Goal: Task Accomplishment & Management: Use online tool/utility

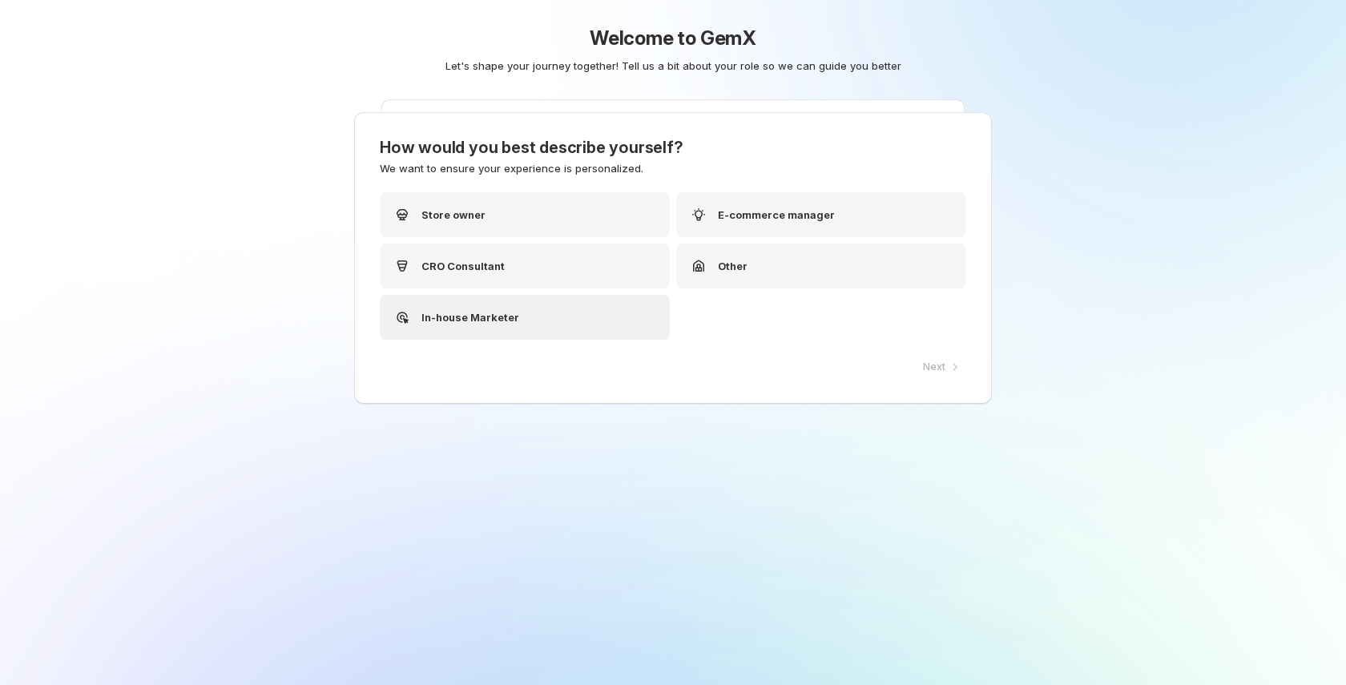
click at [624, 303] on div "In-house Marketer" at bounding box center [525, 317] width 290 height 45
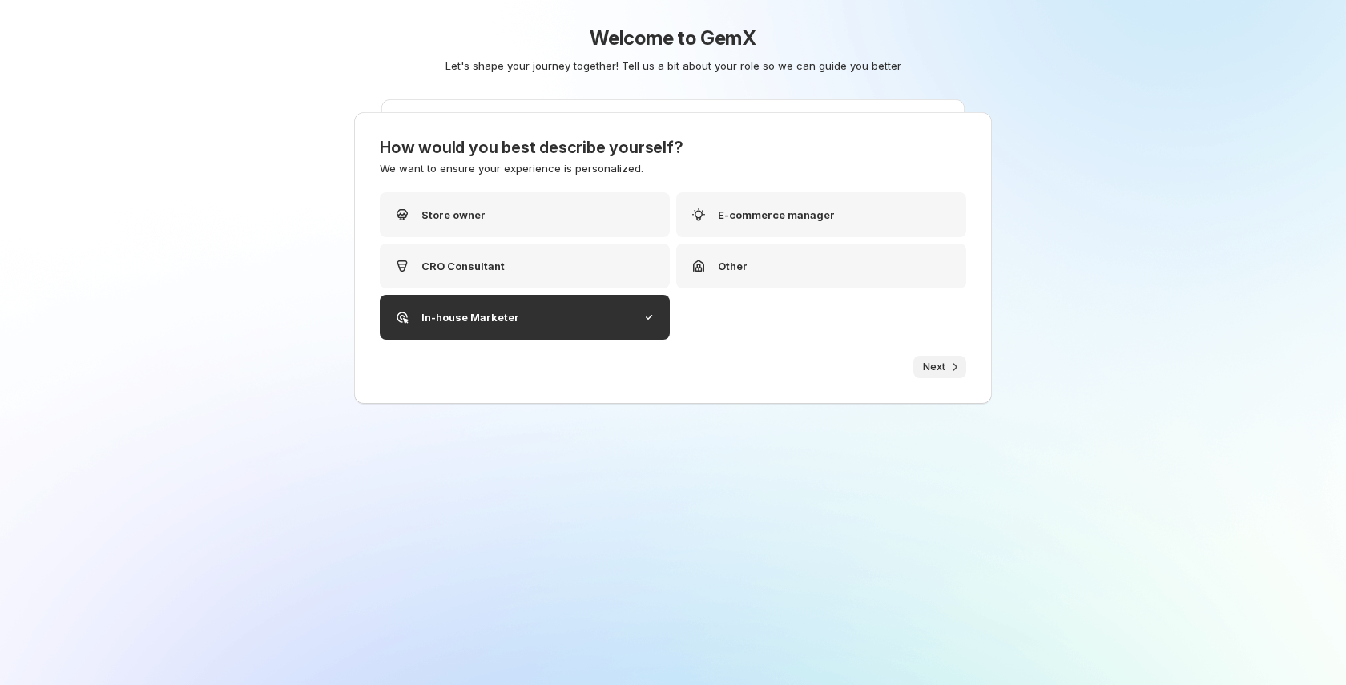
click at [953, 375] on button "Next" at bounding box center [940, 367] width 53 height 22
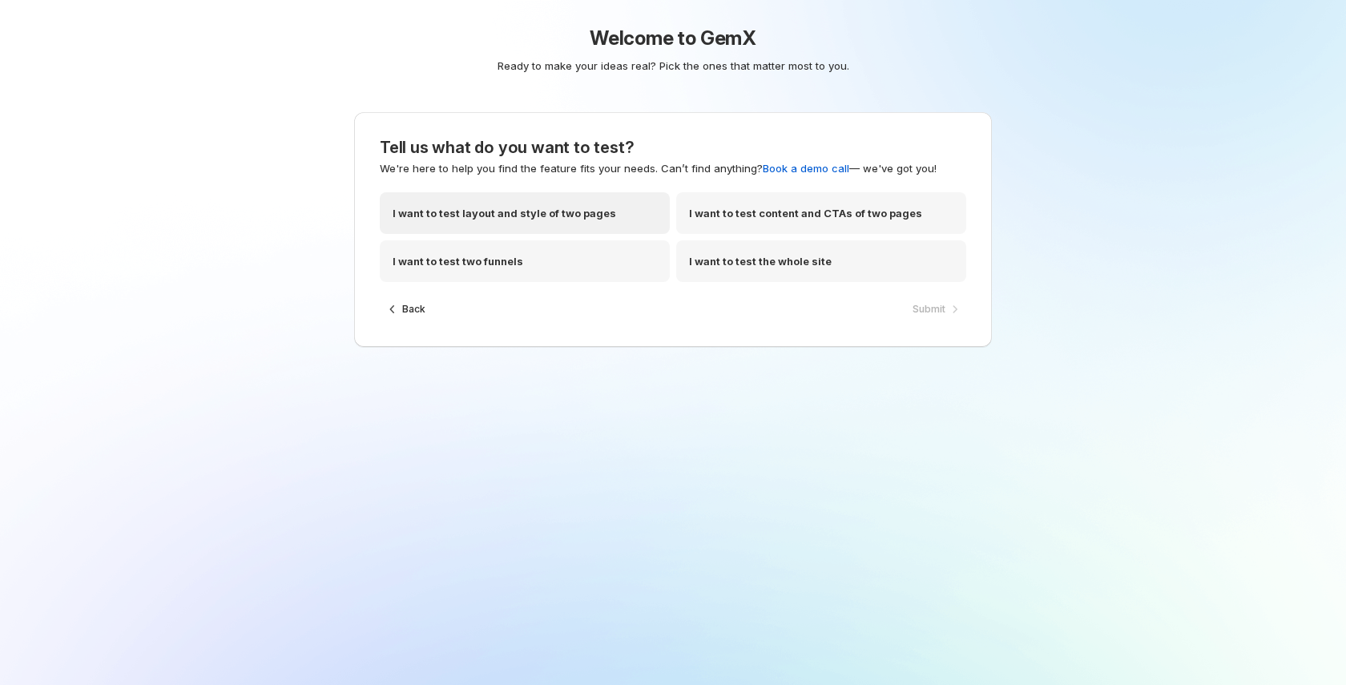
click at [620, 203] on div "I want to test layout and style of two pages" at bounding box center [525, 213] width 290 height 42
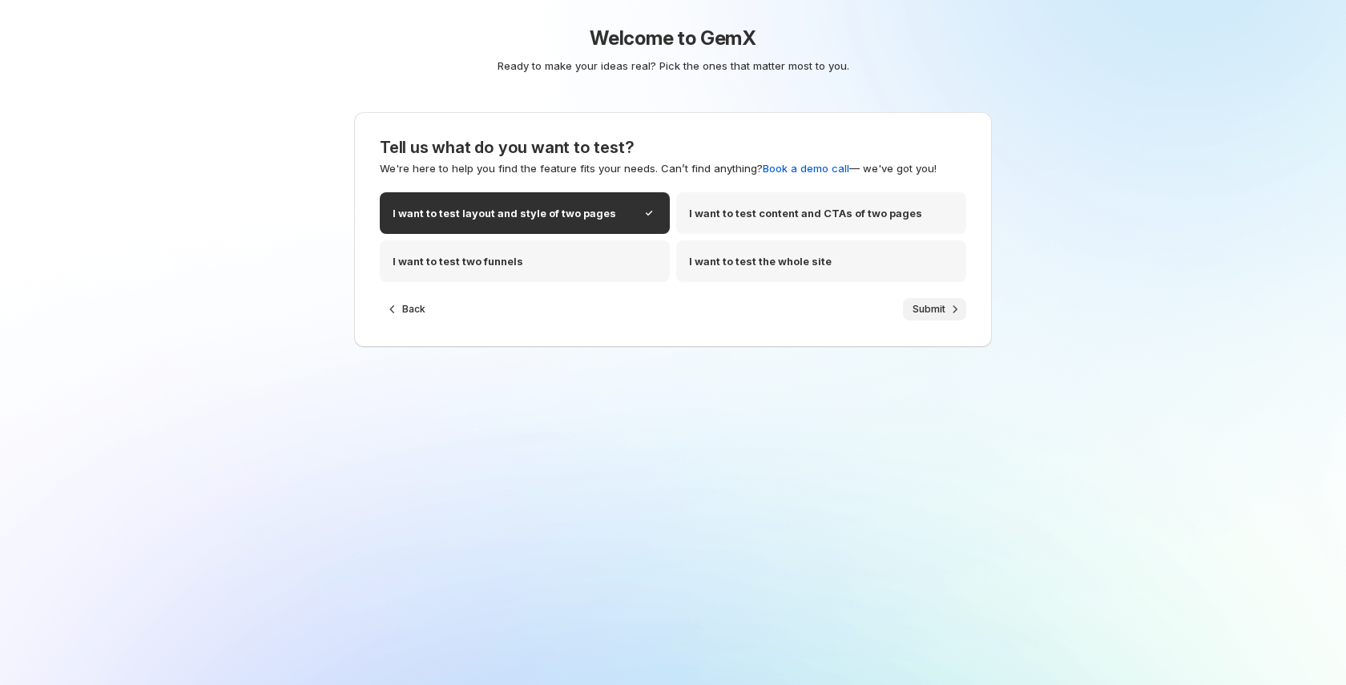
click at [953, 317] on button "Submit" at bounding box center [934, 309] width 63 height 22
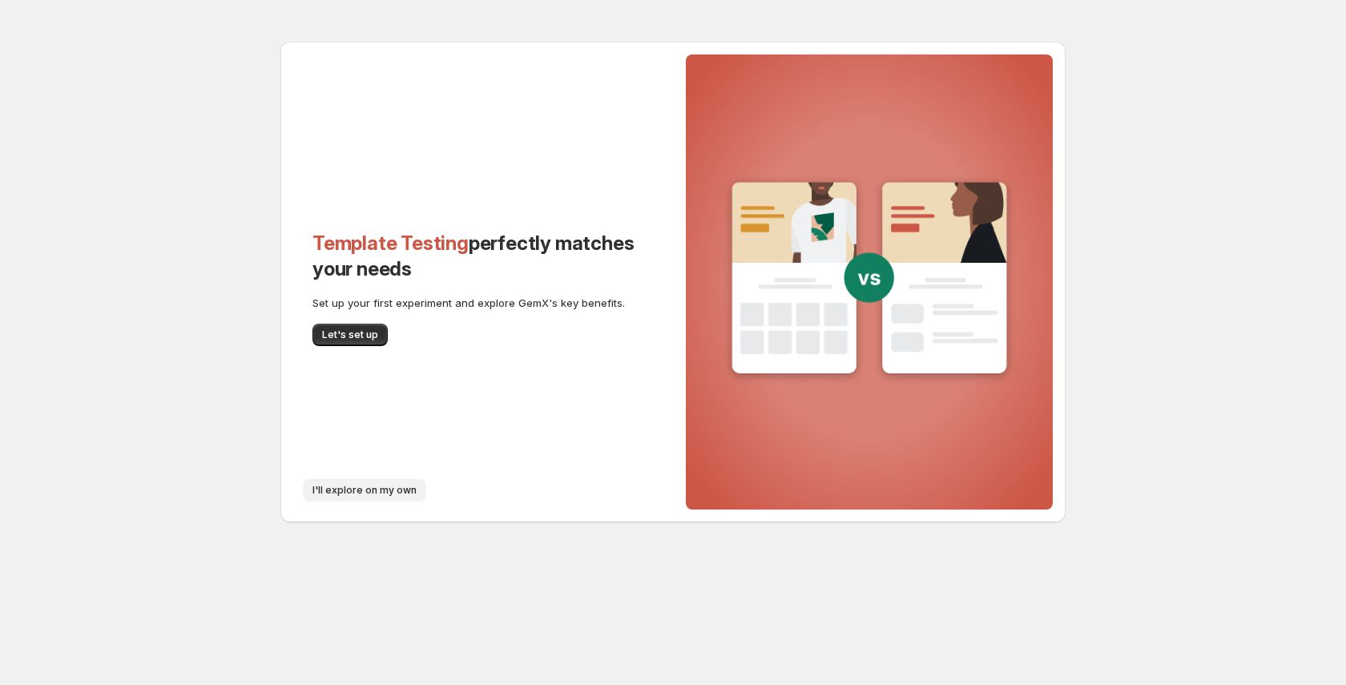
click at [371, 488] on span "I'll explore on my own" at bounding box center [365, 490] width 104 height 13
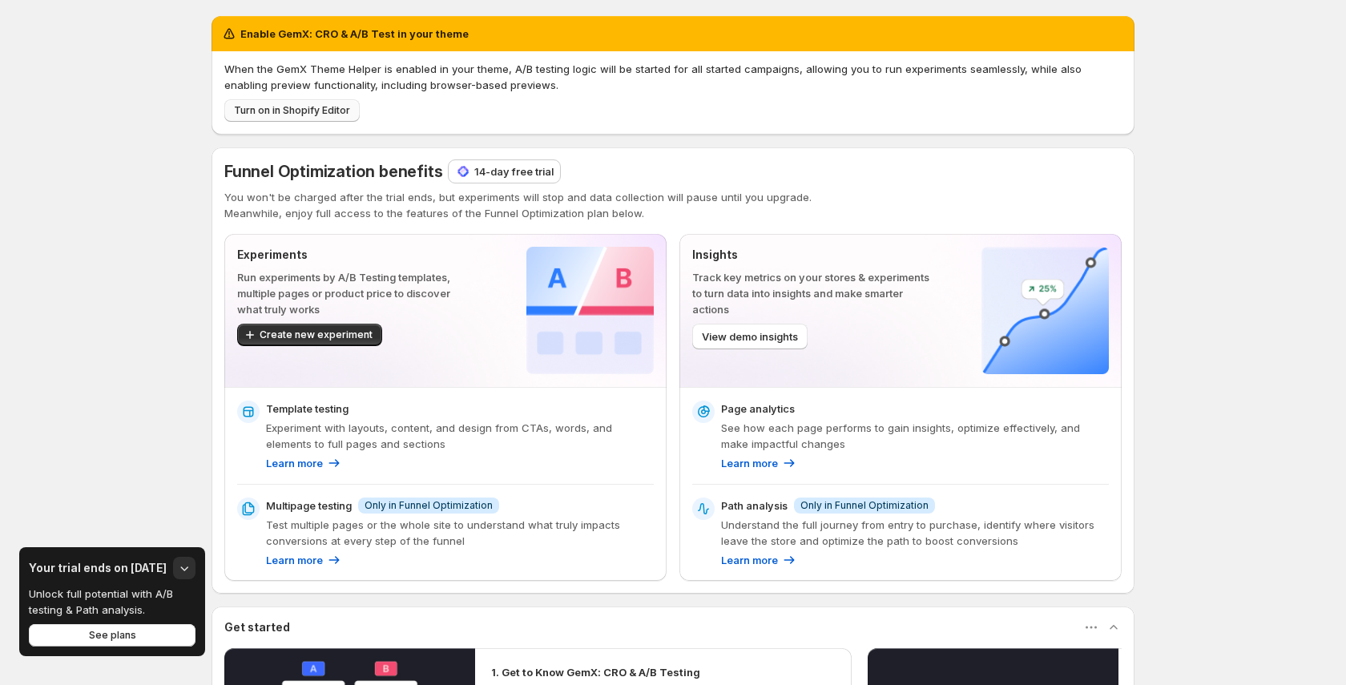
click at [301, 108] on span "Turn on in Shopify Editor" at bounding box center [292, 110] width 116 height 13
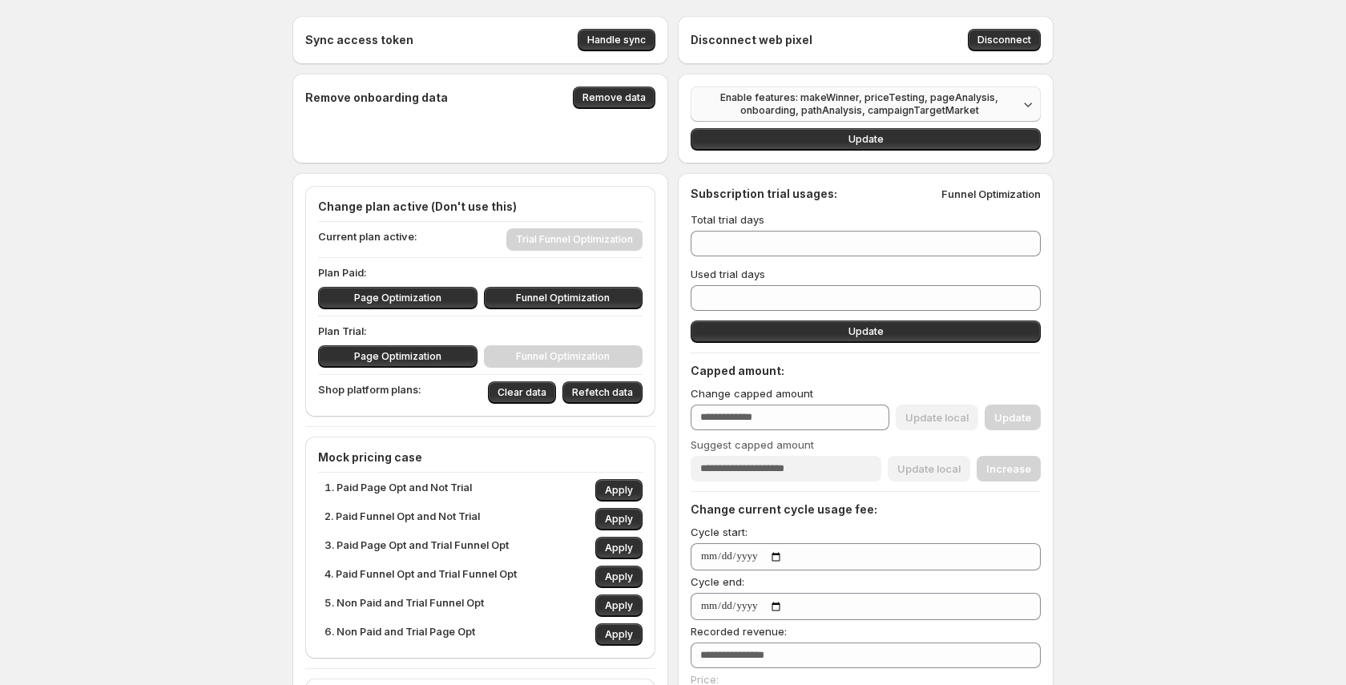
click at [861, 94] on span "Enable features: makeWinner, priceTesting, pageAnalysis, onboarding, pathAnalys…" at bounding box center [859, 104] width 318 height 26
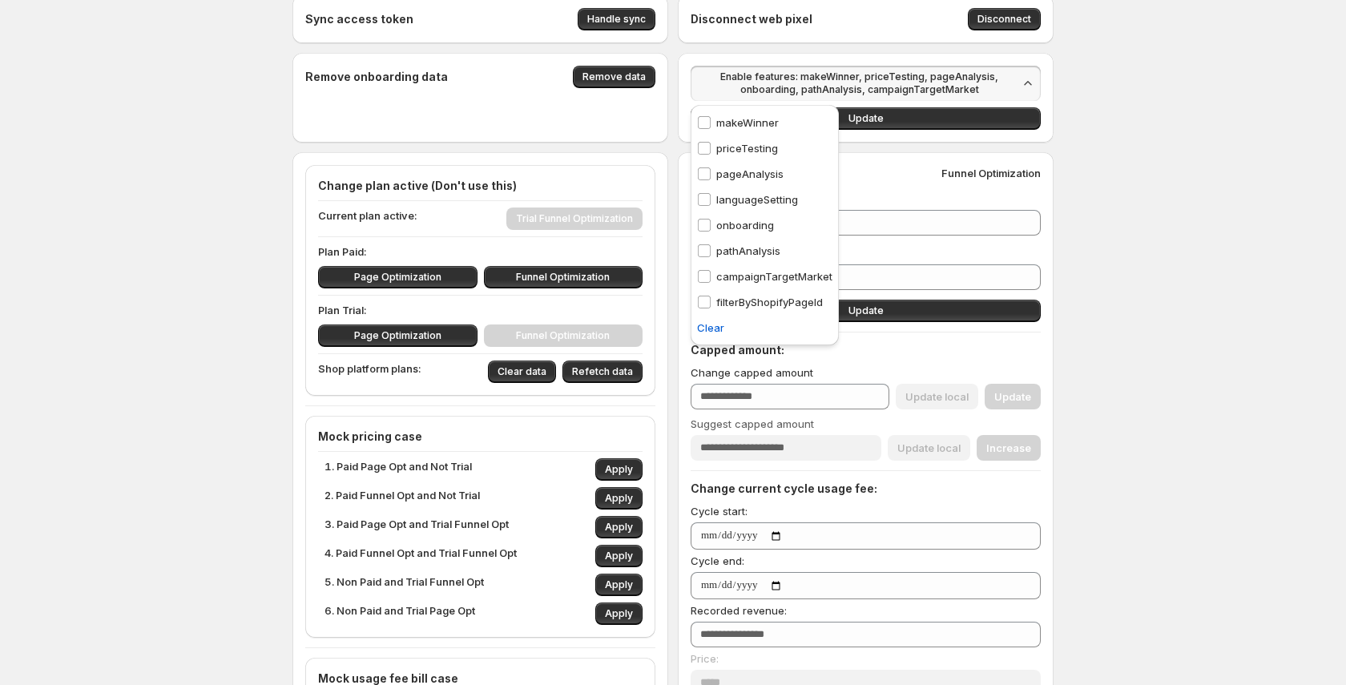
scroll to position [19, 0]
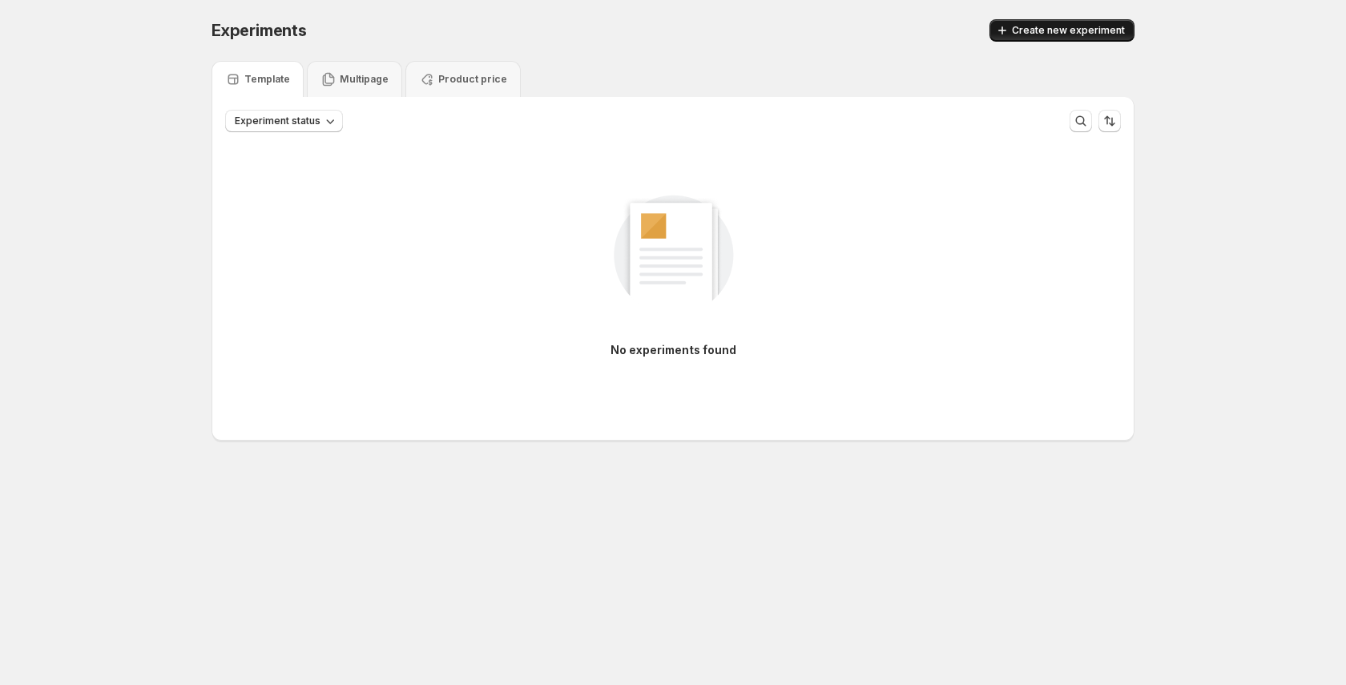
click at [1063, 38] on button "Create new experiment" at bounding box center [1062, 30] width 145 height 22
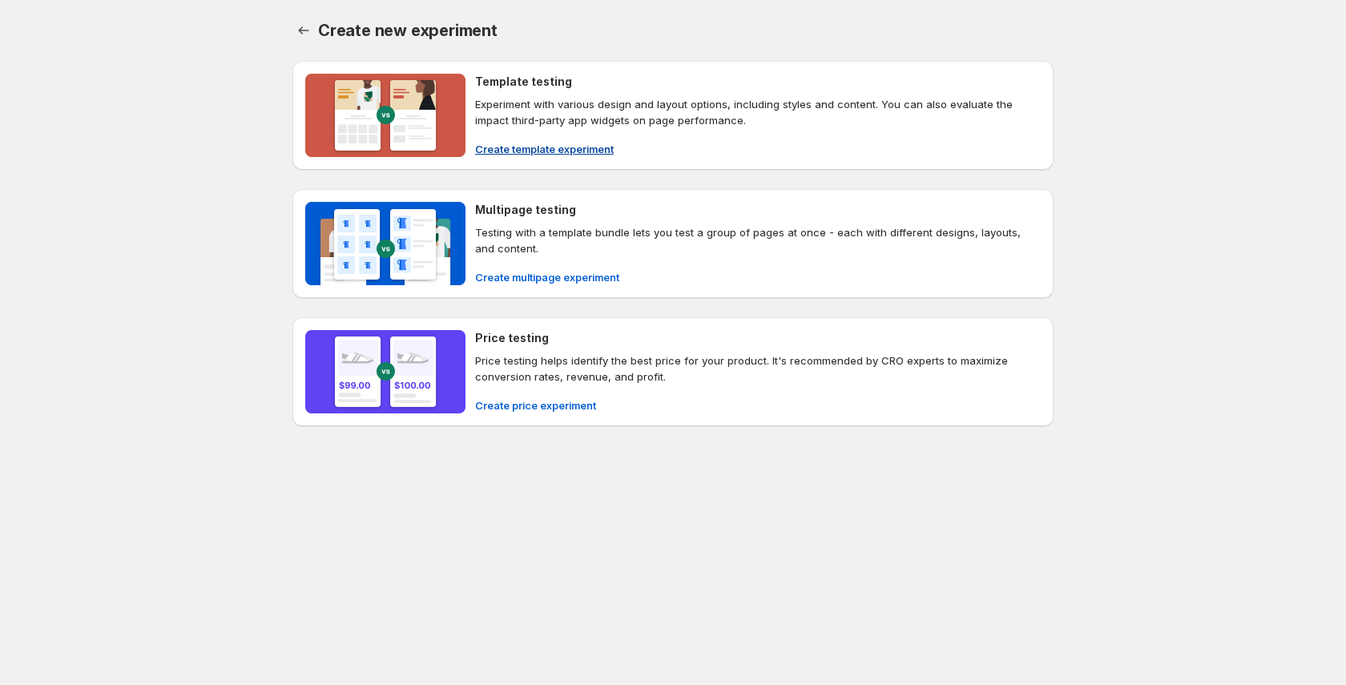
click at [809, 105] on p "Experiment with various design and layout options, including styles and content…" at bounding box center [758, 112] width 566 height 32
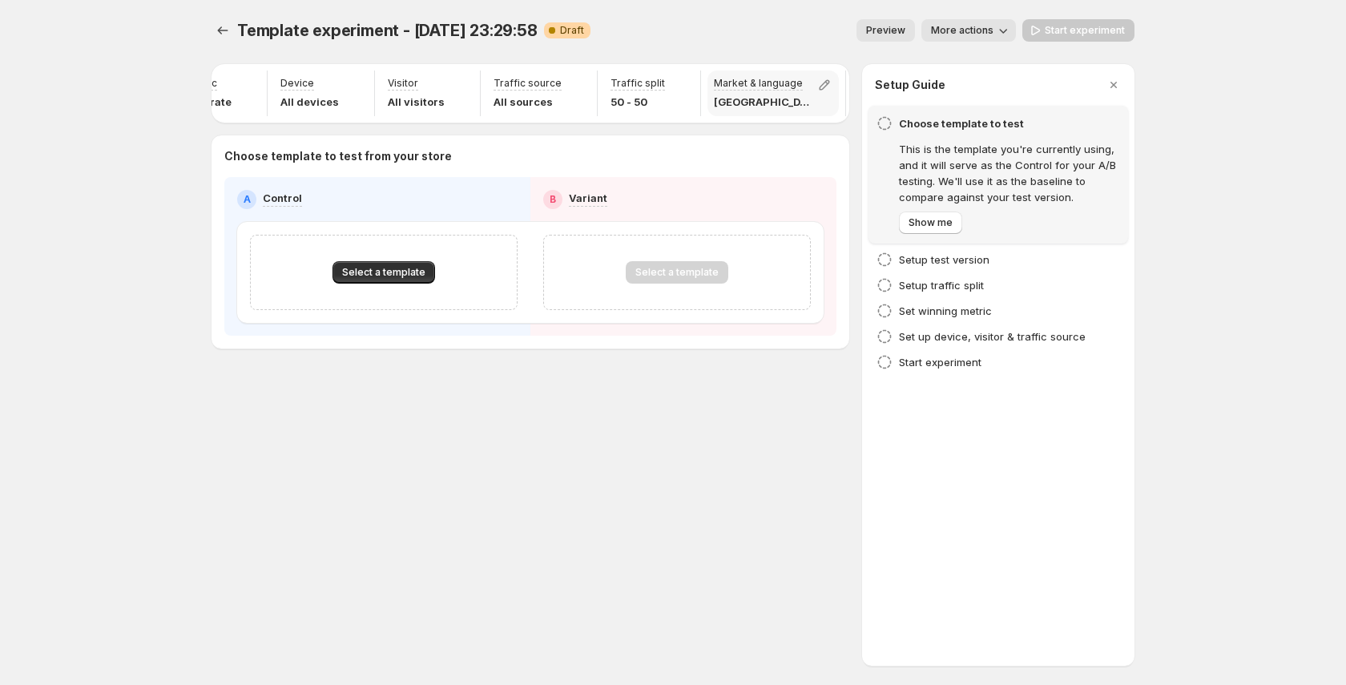
scroll to position [0, 104]
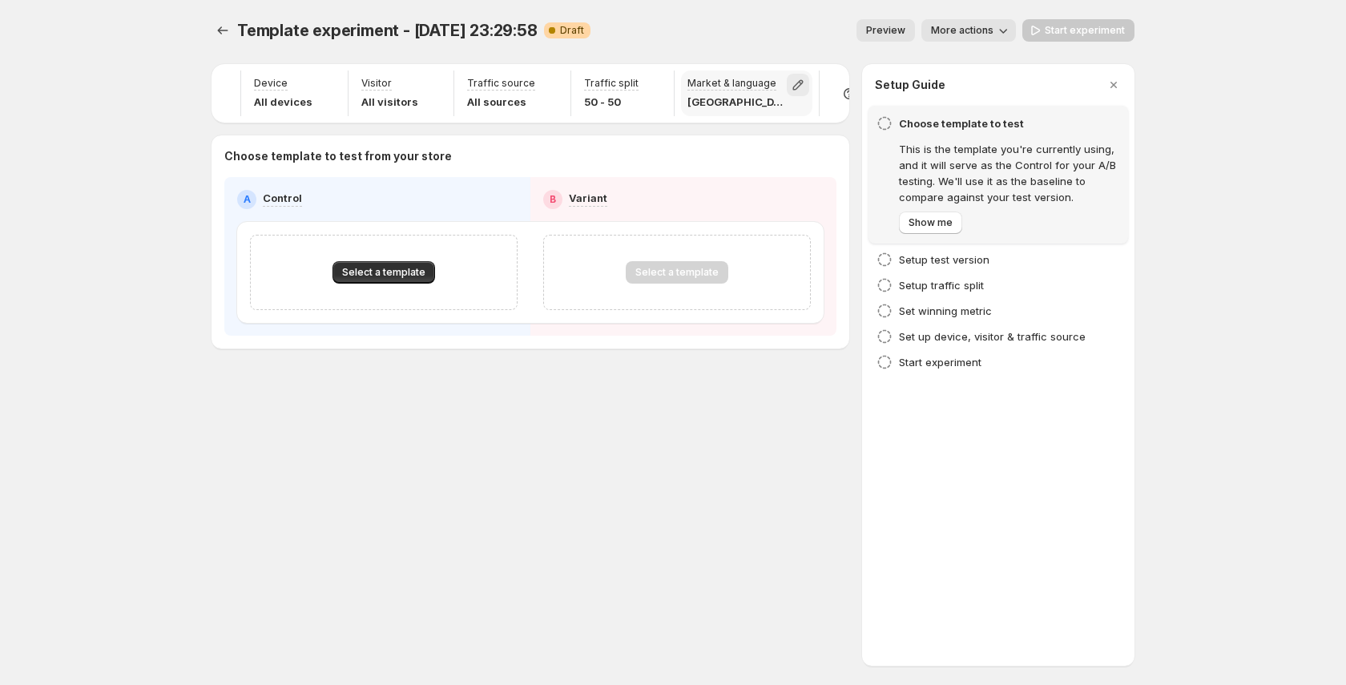
click at [793, 85] on icon "button" at bounding box center [798, 85] width 10 height 10
click at [766, 123] on icon "button" at bounding box center [762, 121] width 16 height 16
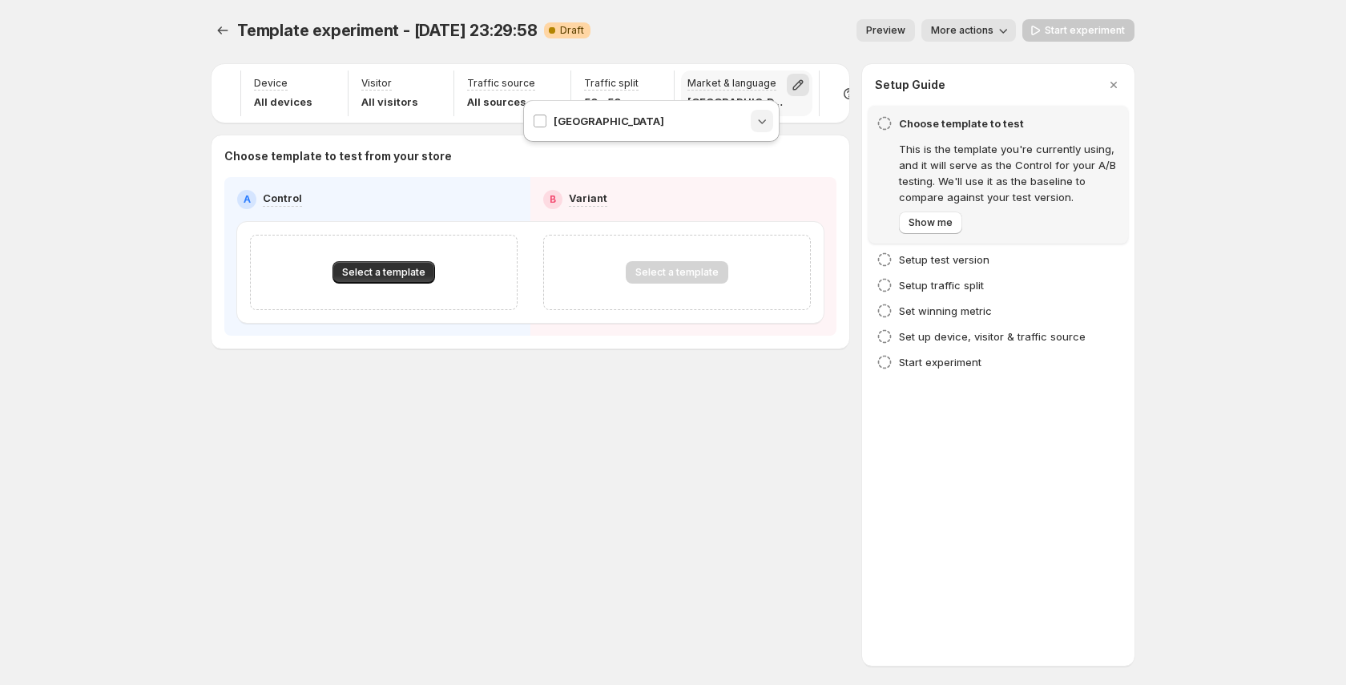
click at [787, 93] on button "button" at bounding box center [798, 85] width 22 height 22
